Goal: Browse casually

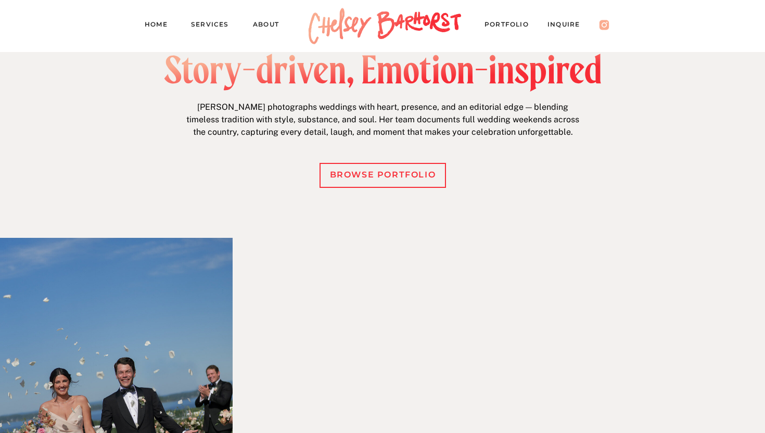
scroll to position [443, 0]
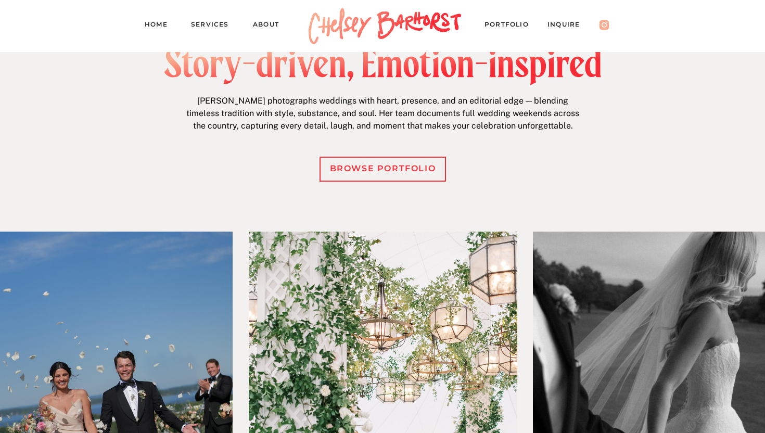
click at [502, 23] on nav "PORTFOLIO" at bounding box center [512, 26] width 54 height 15
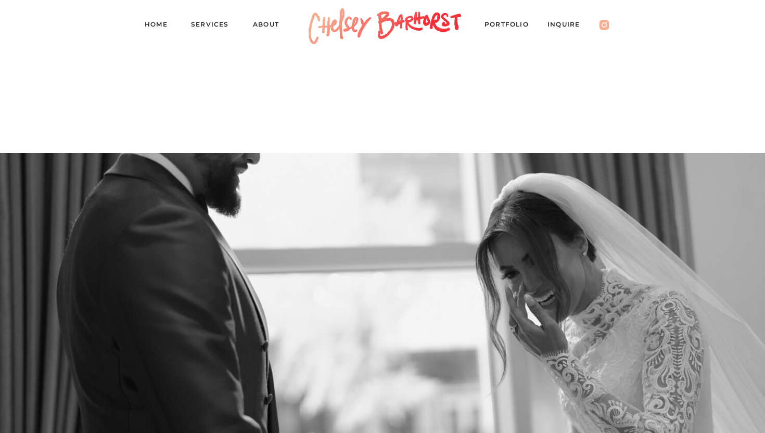
scroll to position [2819, 0]
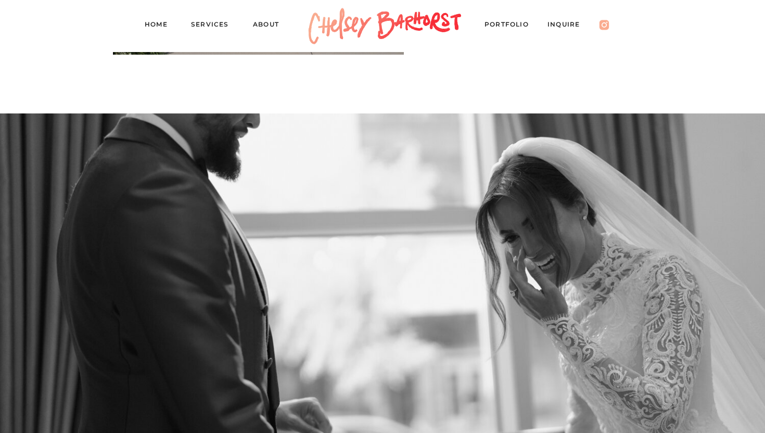
click at [268, 24] on nav "About" at bounding box center [271, 26] width 36 height 15
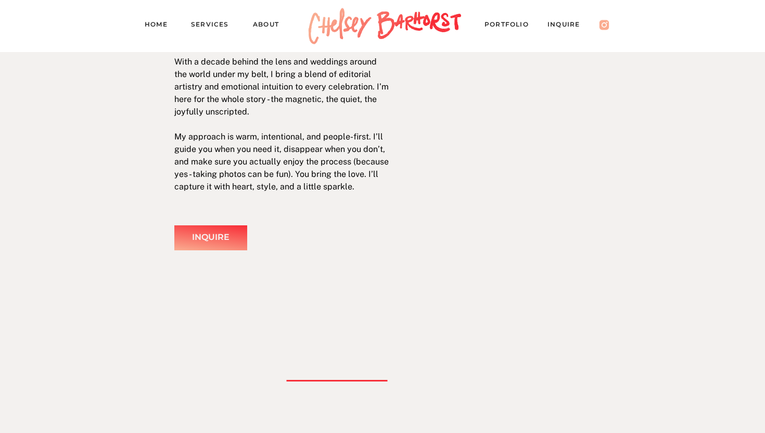
scroll to position [194, 0]
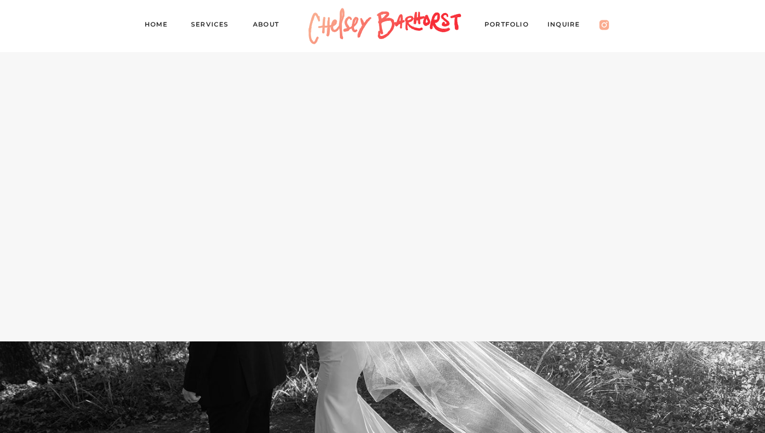
scroll to position [7155, 0]
